Goal: Information Seeking & Learning: Learn about a topic

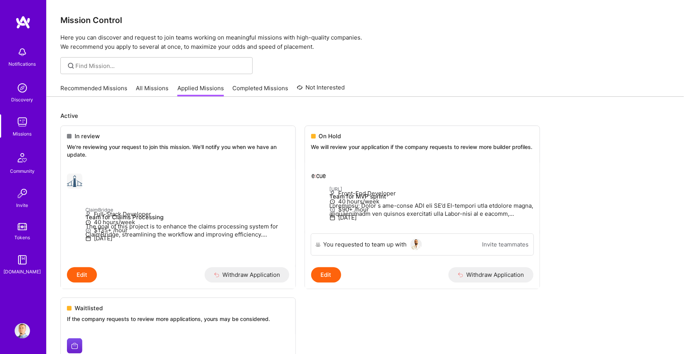
scroll to position [0, 0]
click at [87, 89] on link "Recommended Missions" at bounding box center [93, 90] width 67 height 13
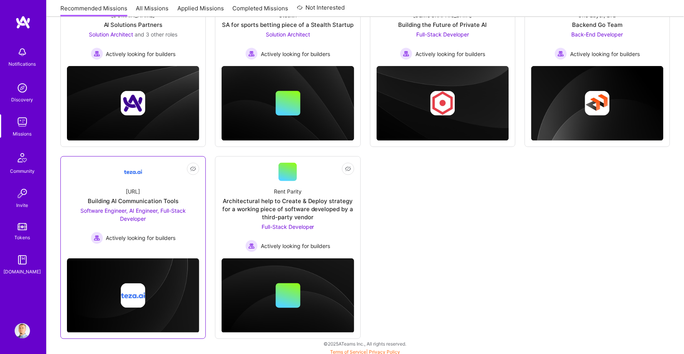
scroll to position [149, 0]
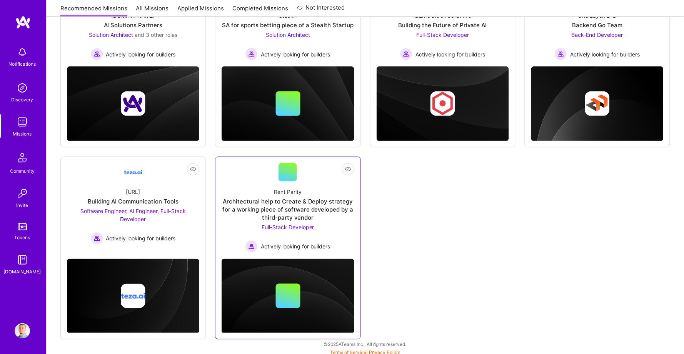
click at [240, 182] on div "Rent Parity Architectural help to Create & Deploy strategy for a working piece …" at bounding box center [287, 217] width 132 height 71
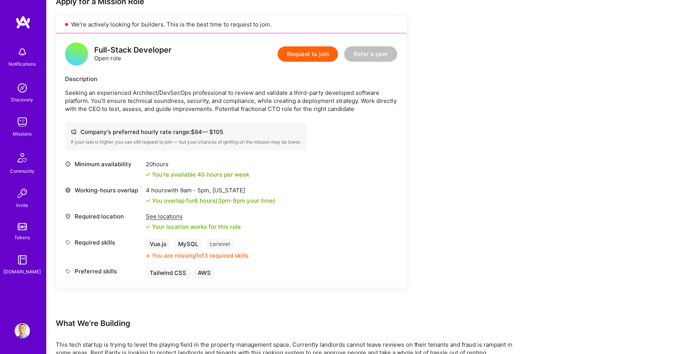
scroll to position [167, 0]
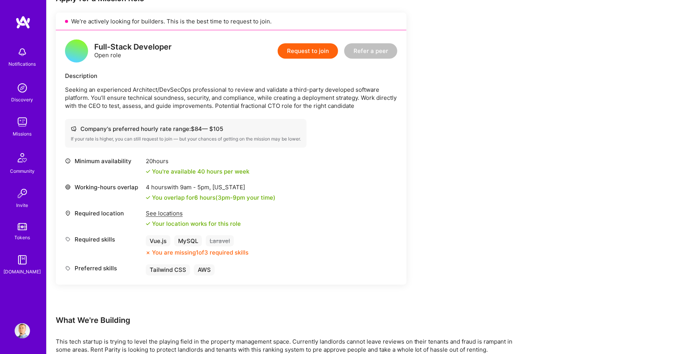
click at [193, 129] on div "Company's preferred hourly rate range: $ 84 — $ 105" at bounding box center [186, 129] width 230 height 8
drag, startPoint x: 192, startPoint y: 128, endPoint x: 226, endPoint y: 128, distance: 34.2
click at [226, 128] on div "Company's preferred hourly rate range: $ 84 — $ 105" at bounding box center [186, 129] width 230 height 8
click at [134, 92] on p "Seeking an experienced Architect/DevSecOps professional to review and validate …" at bounding box center [231, 98] width 332 height 24
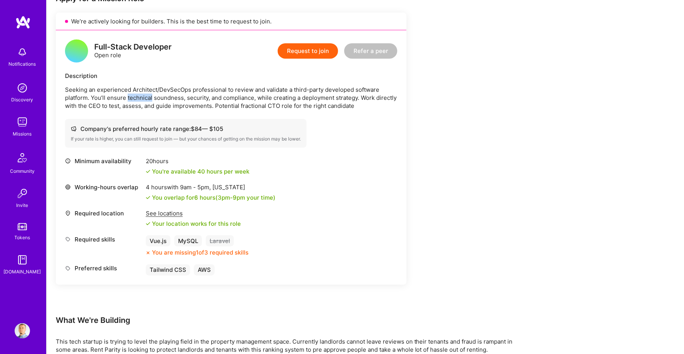
click at [134, 92] on p "Seeking an experienced Architect/DevSecOps professional to review and validate …" at bounding box center [231, 98] width 332 height 24
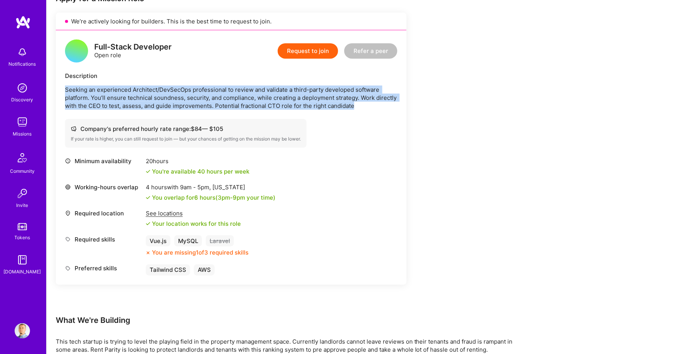
click at [134, 92] on p "Seeking an experienced Architect/DevSecOps professional to review and validate …" at bounding box center [231, 98] width 332 height 24
click at [134, 94] on p "Seeking an experienced Architect/DevSecOps professional to review and validate …" at bounding box center [231, 98] width 332 height 24
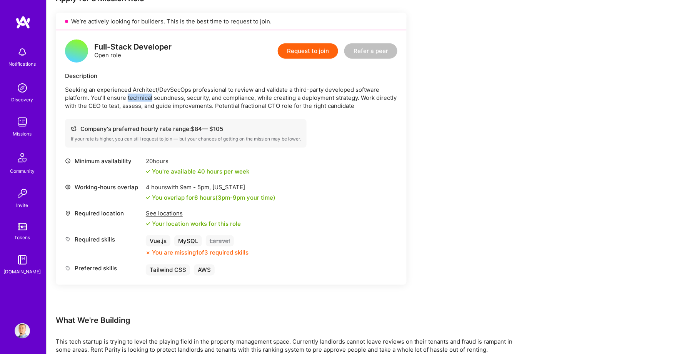
click at [134, 94] on p "Seeking an experienced Architect/DevSecOps professional to review and validate …" at bounding box center [231, 98] width 332 height 24
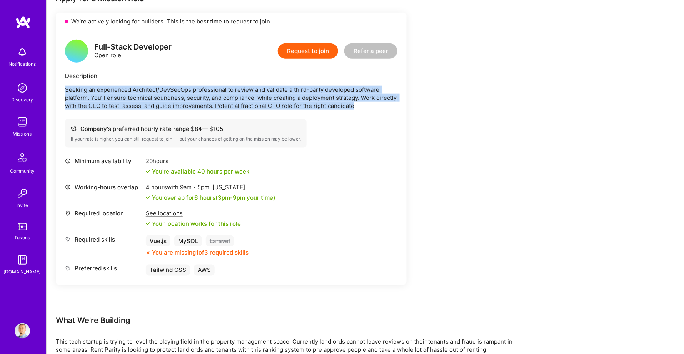
click at [134, 94] on p "Seeking an experienced Architect/DevSecOps professional to review and validate …" at bounding box center [231, 98] width 332 height 24
click at [131, 102] on p "Seeking an experienced Architect/DevSecOps professional to review and validate …" at bounding box center [231, 98] width 332 height 24
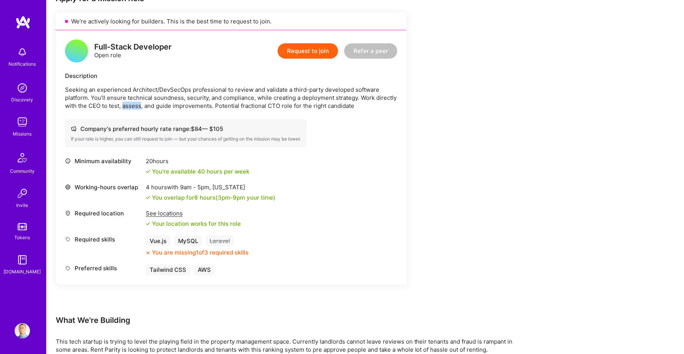
click at [131, 102] on p "Seeking an experienced Architect/DevSecOps professional to review and validate …" at bounding box center [231, 98] width 332 height 24
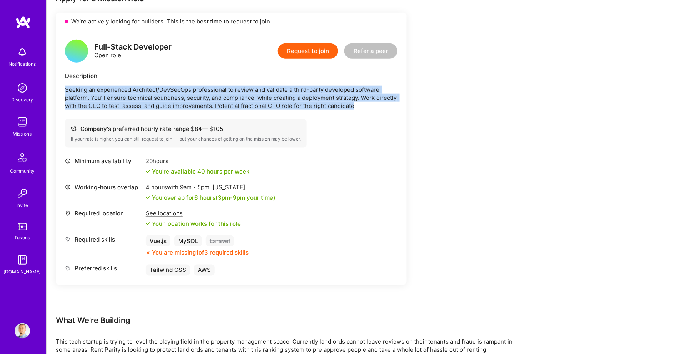
click at [131, 102] on p "Seeking an experienced Architect/DevSecOps professional to review and validate …" at bounding box center [231, 98] width 332 height 24
click at [140, 102] on p "Seeking an experienced Architect/DevSecOps professional to review and validate …" at bounding box center [231, 98] width 332 height 24
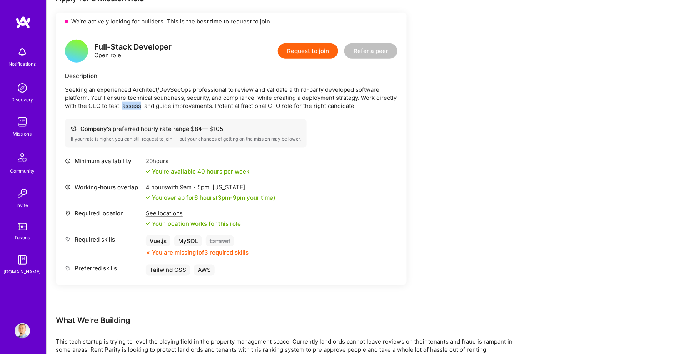
click at [140, 102] on p "Seeking an experienced Architect/DevSecOps professional to review and validate …" at bounding box center [231, 98] width 332 height 24
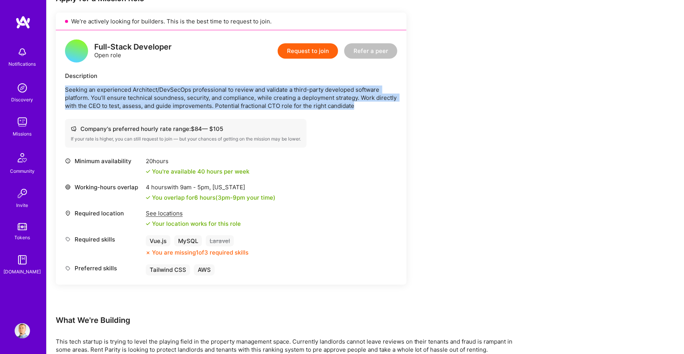
click at [140, 102] on p "Seeking an experienced Architect/DevSecOps professional to review and validate …" at bounding box center [231, 98] width 332 height 24
click at [162, 102] on p "Seeking an experienced Architect/DevSecOps professional to review and validate …" at bounding box center [231, 98] width 332 height 24
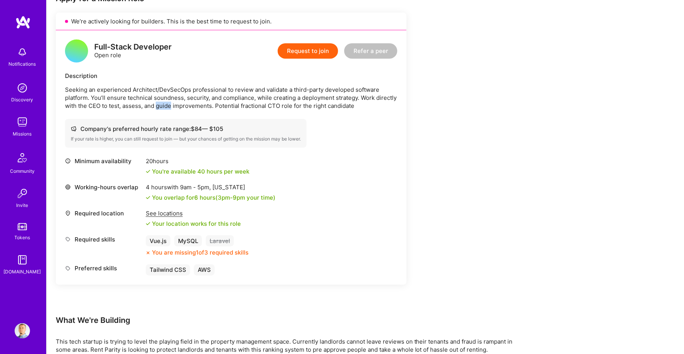
click at [162, 102] on p "Seeking an experienced Architect/DevSecOps professional to review and validate …" at bounding box center [231, 98] width 332 height 24
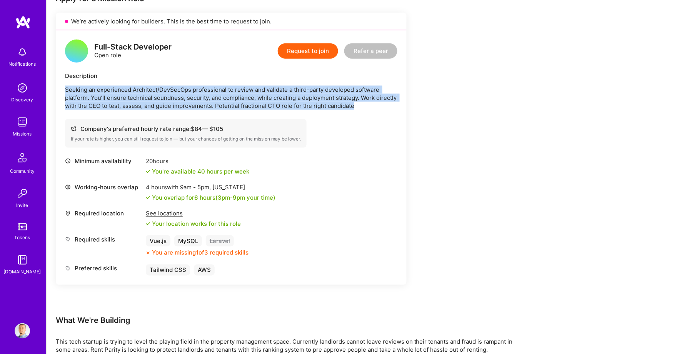
click at [162, 102] on p "Seeking an experienced Architect/DevSecOps professional to review and validate …" at bounding box center [231, 98] width 332 height 24
click at [191, 102] on p "Seeking an experienced Architect/DevSecOps professional to review and validate …" at bounding box center [231, 98] width 332 height 24
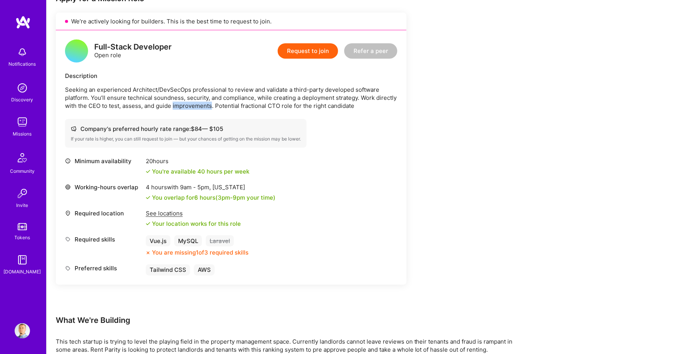
click at [191, 102] on p "Seeking an experienced Architect/DevSecOps professional to review and validate …" at bounding box center [231, 98] width 332 height 24
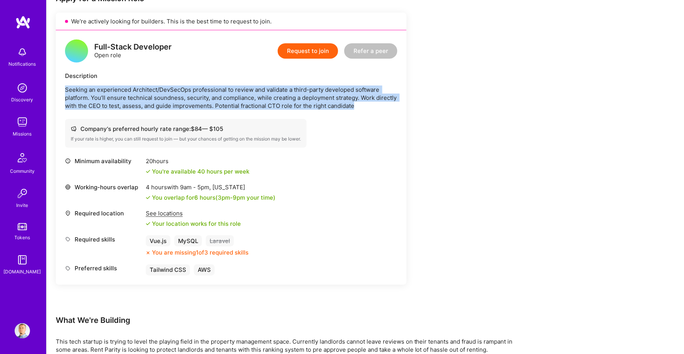
click at [191, 102] on p "Seeking an experienced Architect/DevSecOps professional to review and validate …" at bounding box center [231, 98] width 332 height 24
click at [236, 105] on p "Seeking an experienced Architect/DevSecOps professional to review and validate …" at bounding box center [231, 98] width 332 height 24
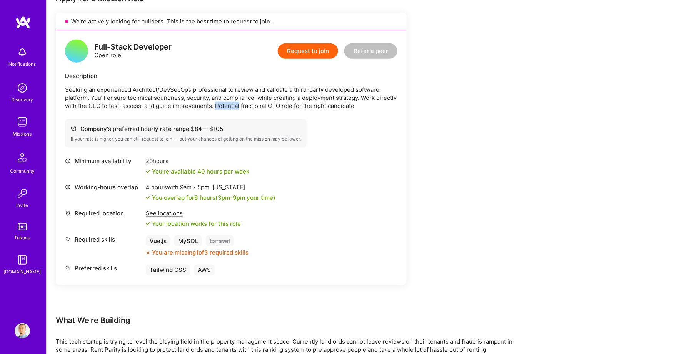
click at [236, 105] on p "Seeking an experienced Architect/DevSecOps professional to review and validate …" at bounding box center [231, 98] width 332 height 24
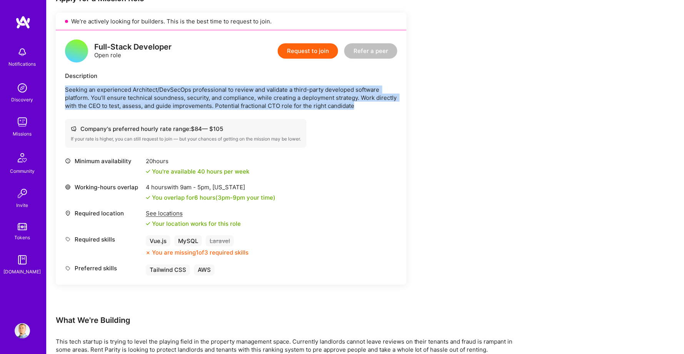
click at [236, 105] on p "Seeking an experienced Architect/DevSecOps professional to review and validate …" at bounding box center [231, 98] width 332 height 24
click at [265, 104] on p "Seeking an experienced Architect/DevSecOps professional to review and validate …" at bounding box center [231, 98] width 332 height 24
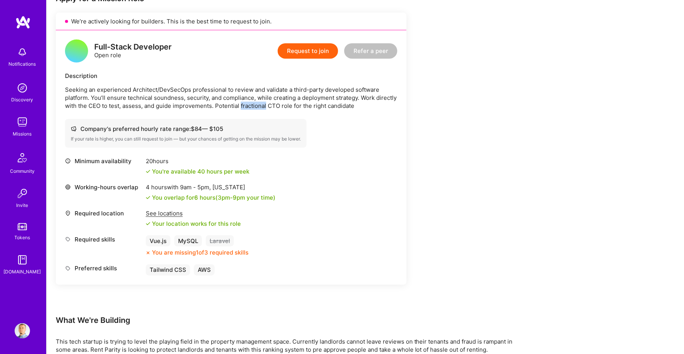
click at [265, 104] on p "Seeking an experienced Architect/DevSecOps professional to review and validate …" at bounding box center [231, 98] width 332 height 24
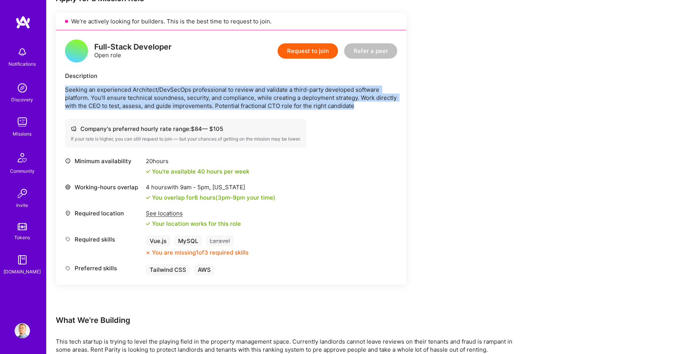
click at [265, 104] on p "Seeking an experienced Architect/DevSecOps professional to review and validate …" at bounding box center [231, 98] width 332 height 24
click at [289, 104] on p "Seeking an experienced Architect/DevSecOps professional to review and validate …" at bounding box center [231, 98] width 332 height 24
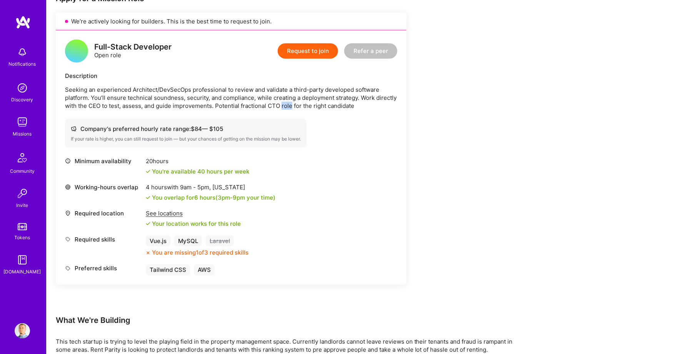
click at [289, 104] on p "Seeking an experienced Architect/DevSecOps professional to review and validate …" at bounding box center [231, 98] width 332 height 24
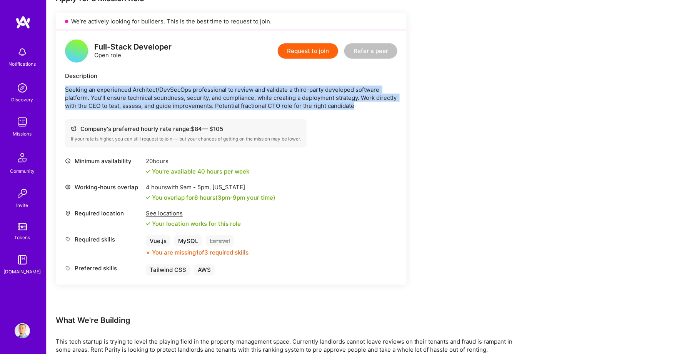
click at [289, 104] on p "Seeking an experienced Architect/DevSecOps professional to review and validate …" at bounding box center [231, 98] width 332 height 24
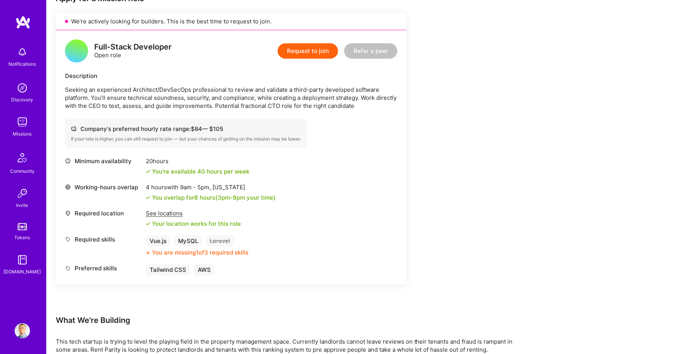
click at [305, 103] on p "Seeking an experienced Architect/DevSecOps professional to review and validate …" at bounding box center [231, 98] width 332 height 24
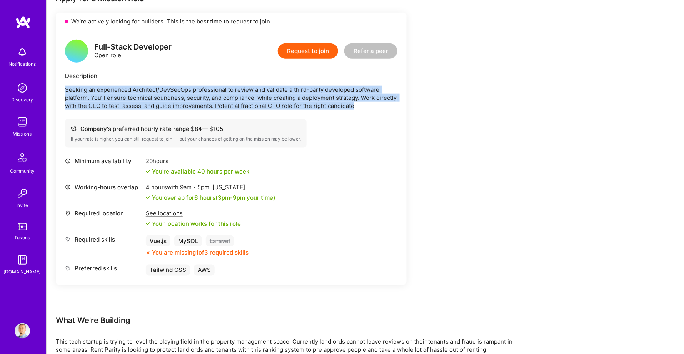
click at [305, 103] on p "Seeking an experienced Architect/DevSecOps professional to review and validate …" at bounding box center [231, 98] width 332 height 24
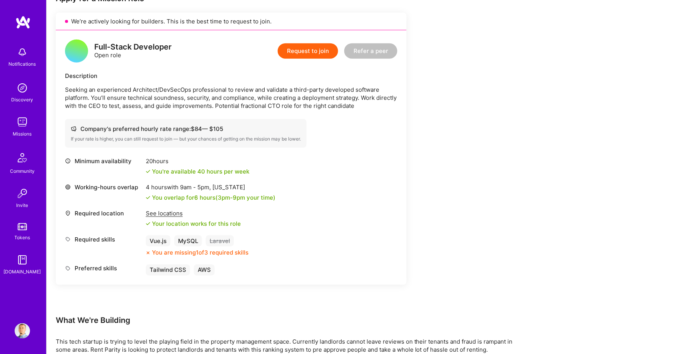
click at [320, 103] on p "Seeking an experienced Architect/DevSecOps professional to review and validate …" at bounding box center [231, 98] width 332 height 24
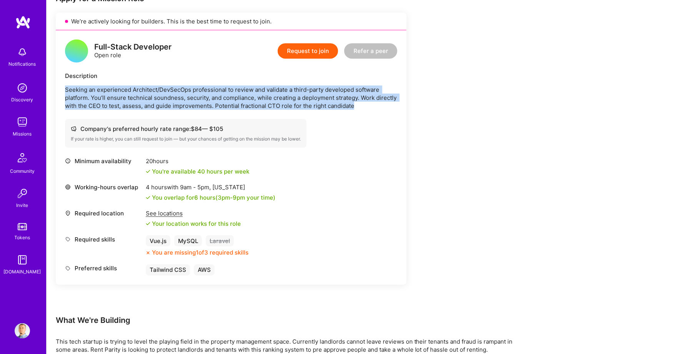
click at [320, 103] on p "Seeking an experienced Architect/DevSecOps professional to review and validate …" at bounding box center [231, 98] width 332 height 24
click at [343, 103] on p "Seeking an experienced Architect/DevSecOps professional to review and validate …" at bounding box center [231, 98] width 332 height 24
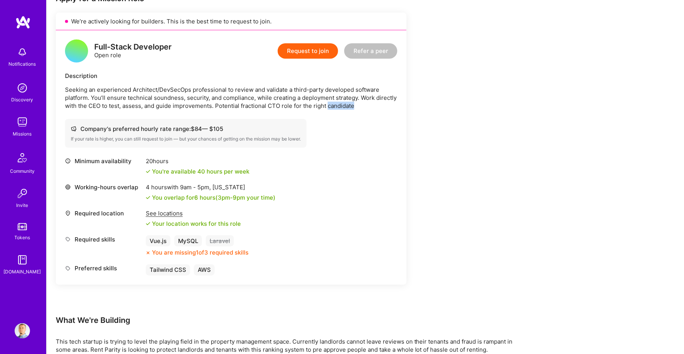
click at [343, 103] on p "Seeking an experienced Architect/DevSecOps professional to review and validate …" at bounding box center [231, 98] width 332 height 24
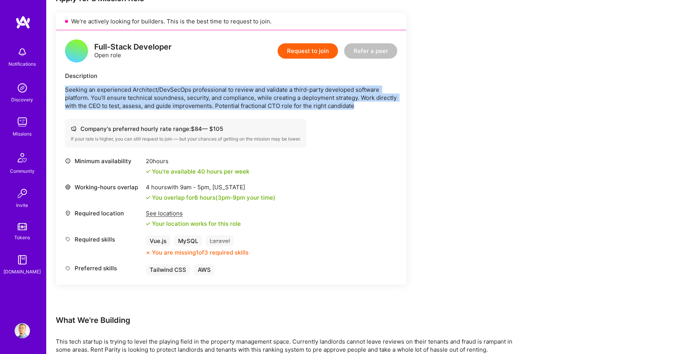
click at [343, 103] on p "Seeking an experienced Architect/DevSecOps professional to review and validate …" at bounding box center [231, 98] width 332 height 24
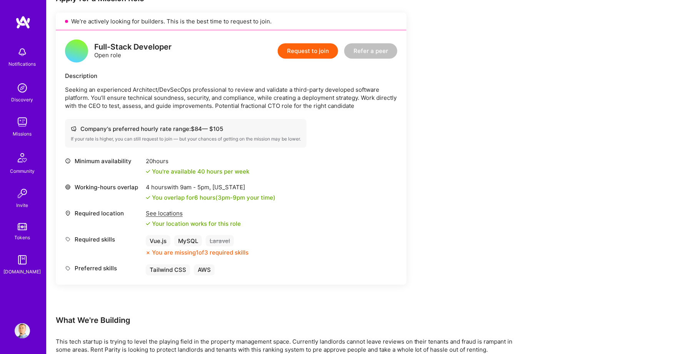
click at [283, 101] on p "Seeking an experienced Architect/DevSecOps professional to review and validate …" at bounding box center [231, 98] width 332 height 24
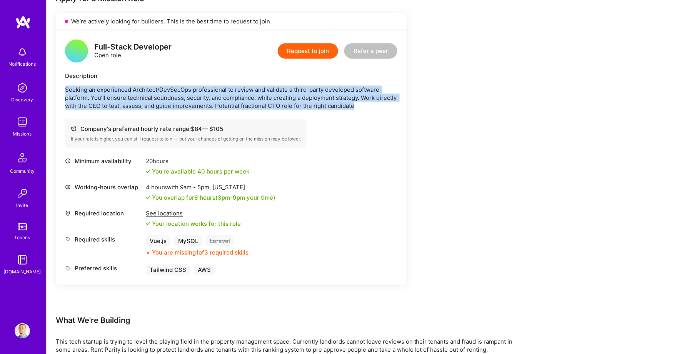
click at [283, 101] on p "Seeking an experienced Architect/DevSecOps professional to review and validate …" at bounding box center [231, 98] width 332 height 24
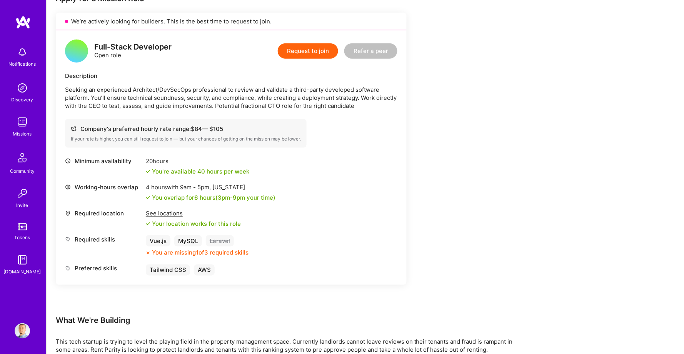
click at [297, 101] on p "Seeking an experienced Architect/DevSecOps professional to review and validate …" at bounding box center [231, 98] width 332 height 24
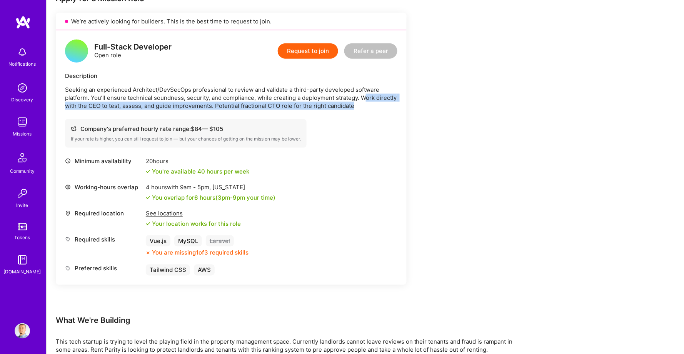
drag, startPoint x: 365, startPoint y: 98, endPoint x: 378, endPoint y: 105, distance: 14.8
click at [378, 105] on p "Seeking an experienced Architect/DevSecOps professional to review and validate …" at bounding box center [231, 98] width 332 height 24
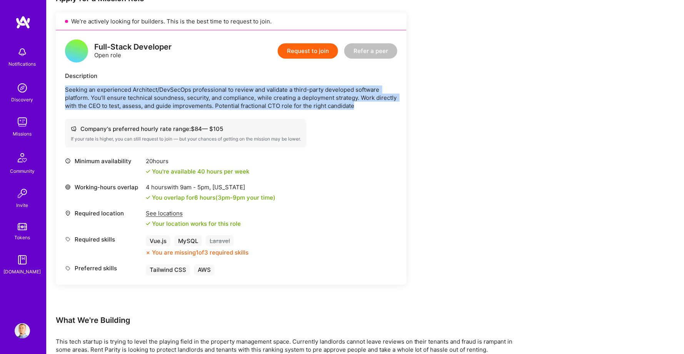
drag, startPoint x: 378, startPoint y: 105, endPoint x: 57, endPoint y: 88, distance: 321.5
click at [57, 88] on div "Full-Stack Developer Open role Request to join Refer a peer Description Seeking…" at bounding box center [231, 157] width 351 height 255
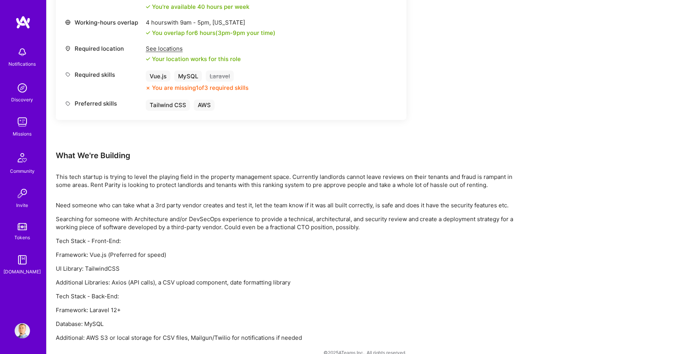
scroll to position [332, 0]
click at [80, 174] on p "This tech startup is trying to level the playing field in the property manageme…" at bounding box center [286, 182] width 461 height 16
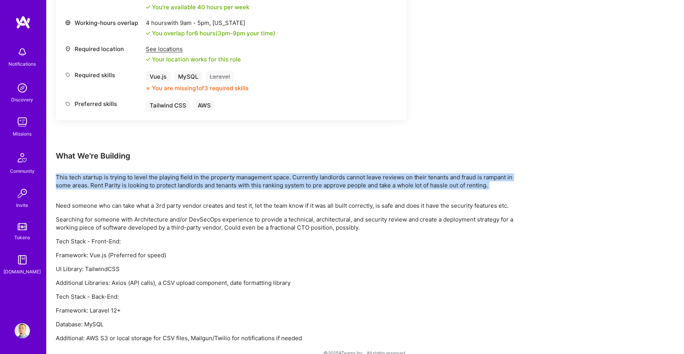
click at [80, 174] on p "This tech startup is trying to level the playing field in the property manageme…" at bounding box center [286, 182] width 461 height 16
click at [92, 174] on p "This tech startup is trying to level the playing field in the property manageme…" at bounding box center [286, 182] width 461 height 16
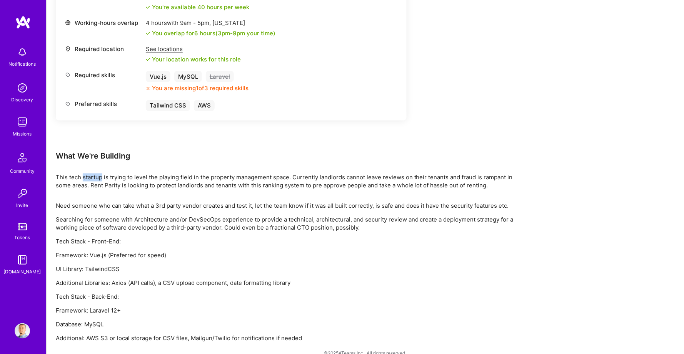
click at [92, 174] on p "This tech startup is trying to level the playing field in the property manageme…" at bounding box center [286, 182] width 461 height 16
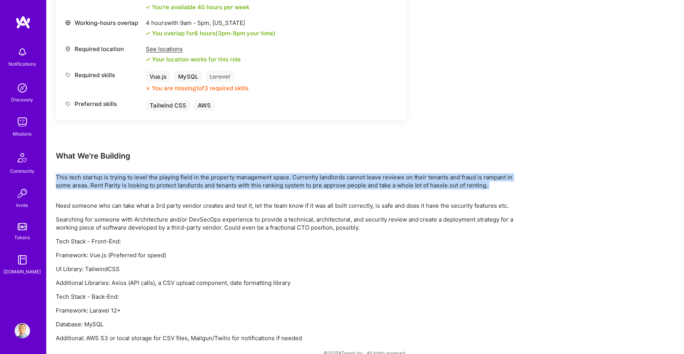
click at [92, 174] on p "This tech startup is trying to level the playing field in the property manageme…" at bounding box center [286, 182] width 461 height 16
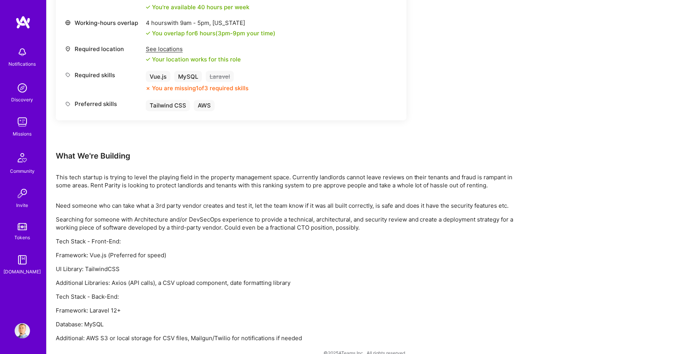
click at [76, 176] on p "This tech startup is trying to level the playing field in the property manageme…" at bounding box center [286, 182] width 461 height 16
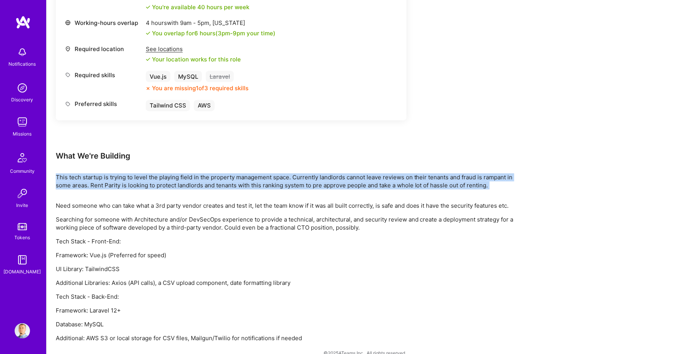
click at [76, 176] on p "This tech startup is trying to level the playing field in the property manageme…" at bounding box center [286, 182] width 461 height 16
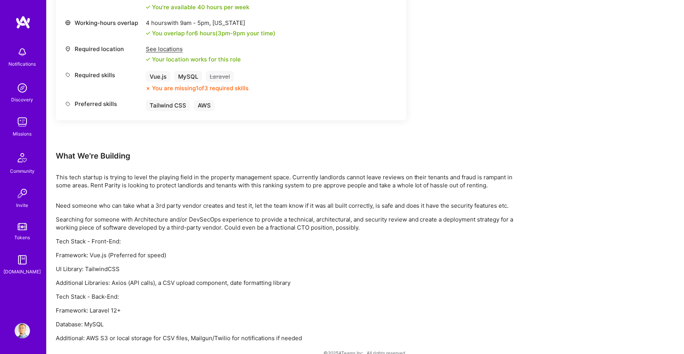
click at [86, 176] on p "This tech startup is trying to level the playing field in the property manageme…" at bounding box center [286, 182] width 461 height 16
click at [67, 202] on p "Need someone who can take what a 3rd party vendor creates and test it, let the …" at bounding box center [286, 206] width 461 height 8
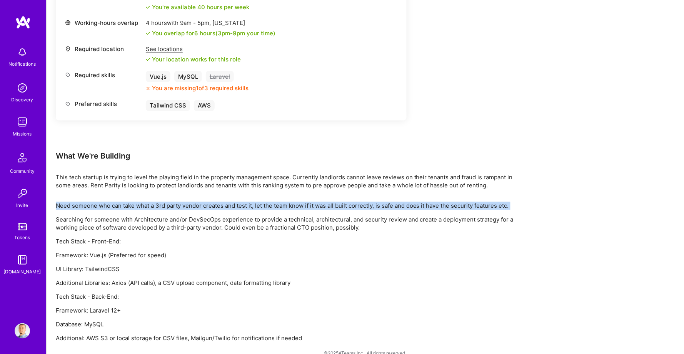
click at [67, 202] on p "Need someone who can take what a 3rd party vendor creates and test it, let the …" at bounding box center [286, 206] width 461 height 8
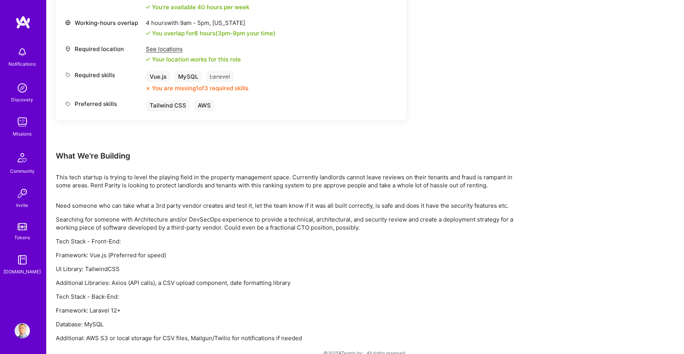
click at [71, 216] on p "Searching for someone with Architecture and/or DevSecOps experience to provide …" at bounding box center [286, 224] width 461 height 16
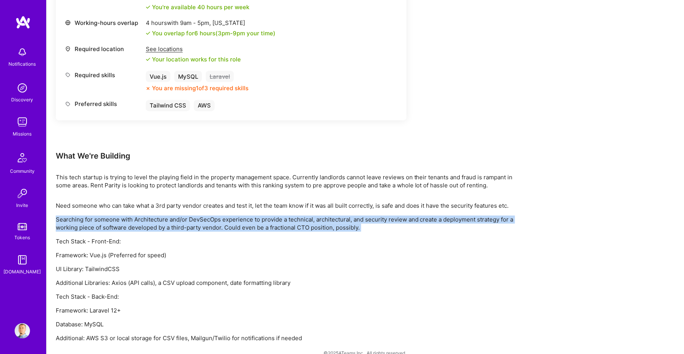
click at [71, 216] on p "Searching for someone with Architecture and/or DevSecOps experience to provide …" at bounding box center [286, 224] width 461 height 16
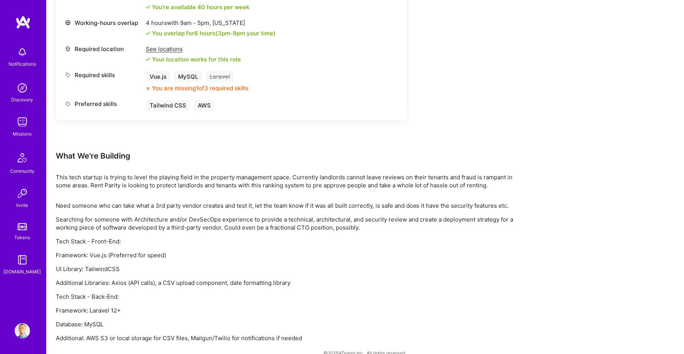
click at [72, 218] on p "Searching for someone with Architecture and/or DevSecOps experience to provide …" at bounding box center [286, 224] width 461 height 16
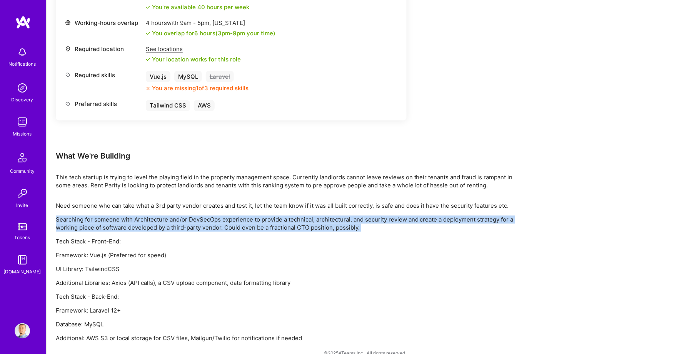
click at [72, 218] on p "Searching for someone with Architecture and/or DevSecOps experience to provide …" at bounding box center [286, 224] width 461 height 16
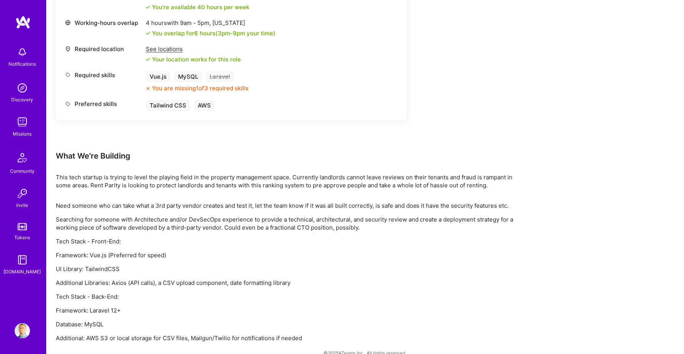
click at [79, 218] on p "Searching for someone with Architecture and/or DevSecOps experience to provide …" at bounding box center [286, 224] width 461 height 16
drag, startPoint x: 86, startPoint y: 257, endPoint x: 140, endPoint y: 258, distance: 54.2
click at [140, 266] on p "UI Library: TailwindCSS" at bounding box center [286, 270] width 461 height 8
drag, startPoint x: 116, startPoint y: 270, endPoint x: 306, endPoint y: 272, distance: 189.9
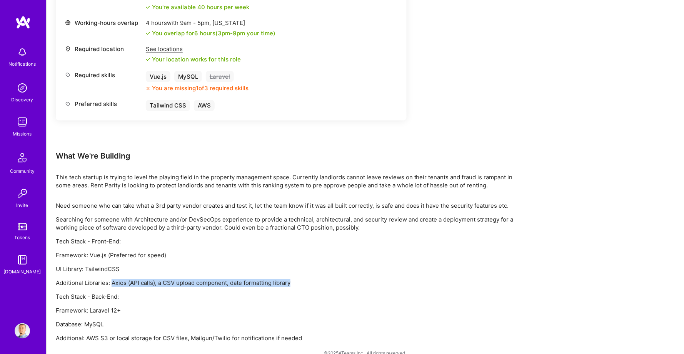
click at [306, 280] on p "Additional Libraries: Axios (API calls), a CSV upload component, date formattin…" at bounding box center [286, 284] width 461 height 8
drag, startPoint x: 306, startPoint y: 272, endPoint x: 58, endPoint y: 257, distance: 248.4
click at [58, 257] on div "Need someone who can take what a 3rd party vendor creates and test it, let the …" at bounding box center [286, 272] width 461 height 141
click at [58, 266] on p "UI Library: TailwindCSS" at bounding box center [286, 270] width 461 height 8
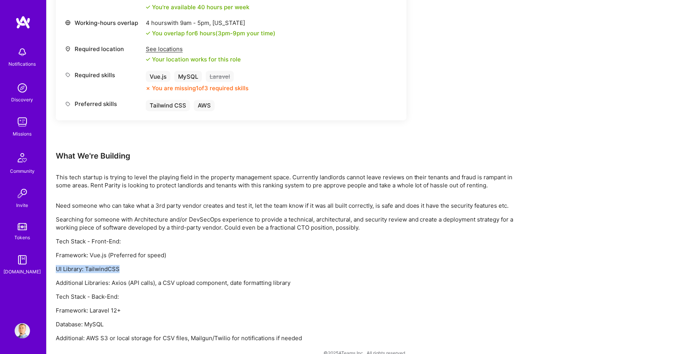
drag, startPoint x: 58, startPoint y: 257, endPoint x: 116, endPoint y: 258, distance: 58.5
click at [116, 266] on p "UI Library: TailwindCSS" at bounding box center [286, 270] width 461 height 8
drag, startPoint x: 132, startPoint y: 288, endPoint x: 53, endPoint y: 288, distance: 78.4
click at [53, 288] on div "Earn tokens for inviting a new [PERSON_NAME] to this mission Do you know the pe…" at bounding box center [365, 69] width 637 height 596
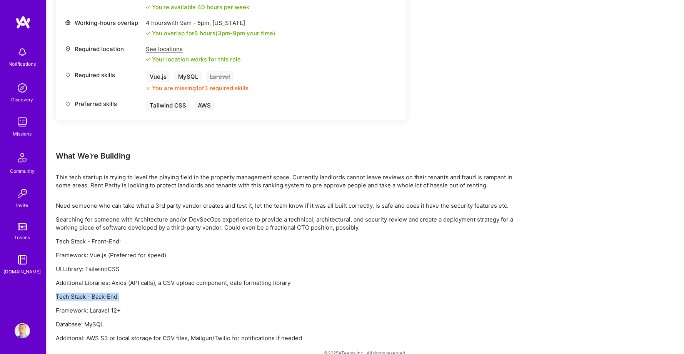
click at [53, 288] on div "Earn tokens for inviting a new [PERSON_NAME] to this mission Do you know the pe…" at bounding box center [365, 69] width 637 height 596
drag, startPoint x: 57, startPoint y: 298, endPoint x: 141, endPoint y: 298, distance: 84.6
click at [141, 307] on p "Framework: Laravel 12+" at bounding box center [286, 311] width 461 height 8
click at [114, 335] on p "Additional: AWS S3 or local storage for CSV files, Mailgun/Twilio for notificat…" at bounding box center [286, 339] width 461 height 8
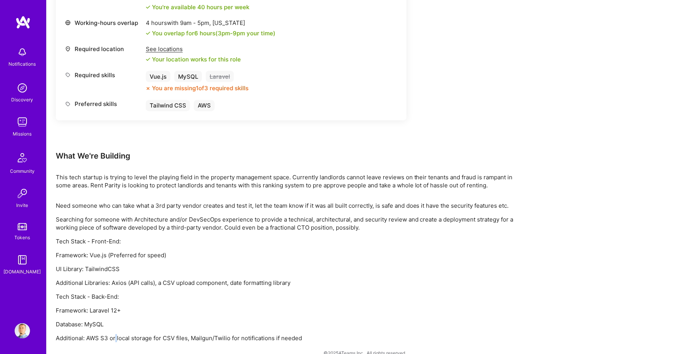
click at [114, 335] on p "Additional: AWS S3 or local storage for CSV files, Mailgun/Twilio for notificat…" at bounding box center [286, 339] width 461 height 8
click at [128, 335] on p "Additional: AWS S3 or local storage for CSV files, Mailgun/Twilio for notificat…" at bounding box center [286, 339] width 461 height 8
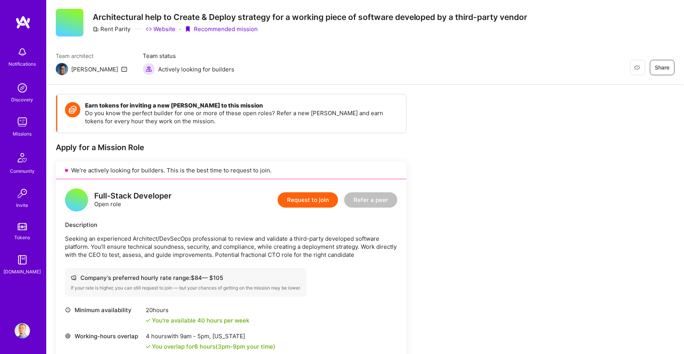
scroll to position [12, 0]
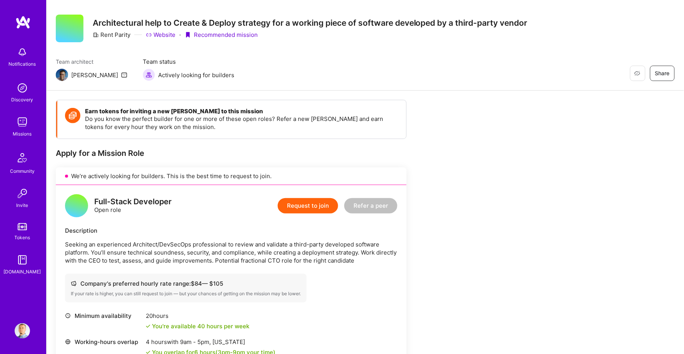
click at [18, 27] on img at bounding box center [22, 22] width 15 height 14
